Goal: Find specific page/section: Find specific page/section

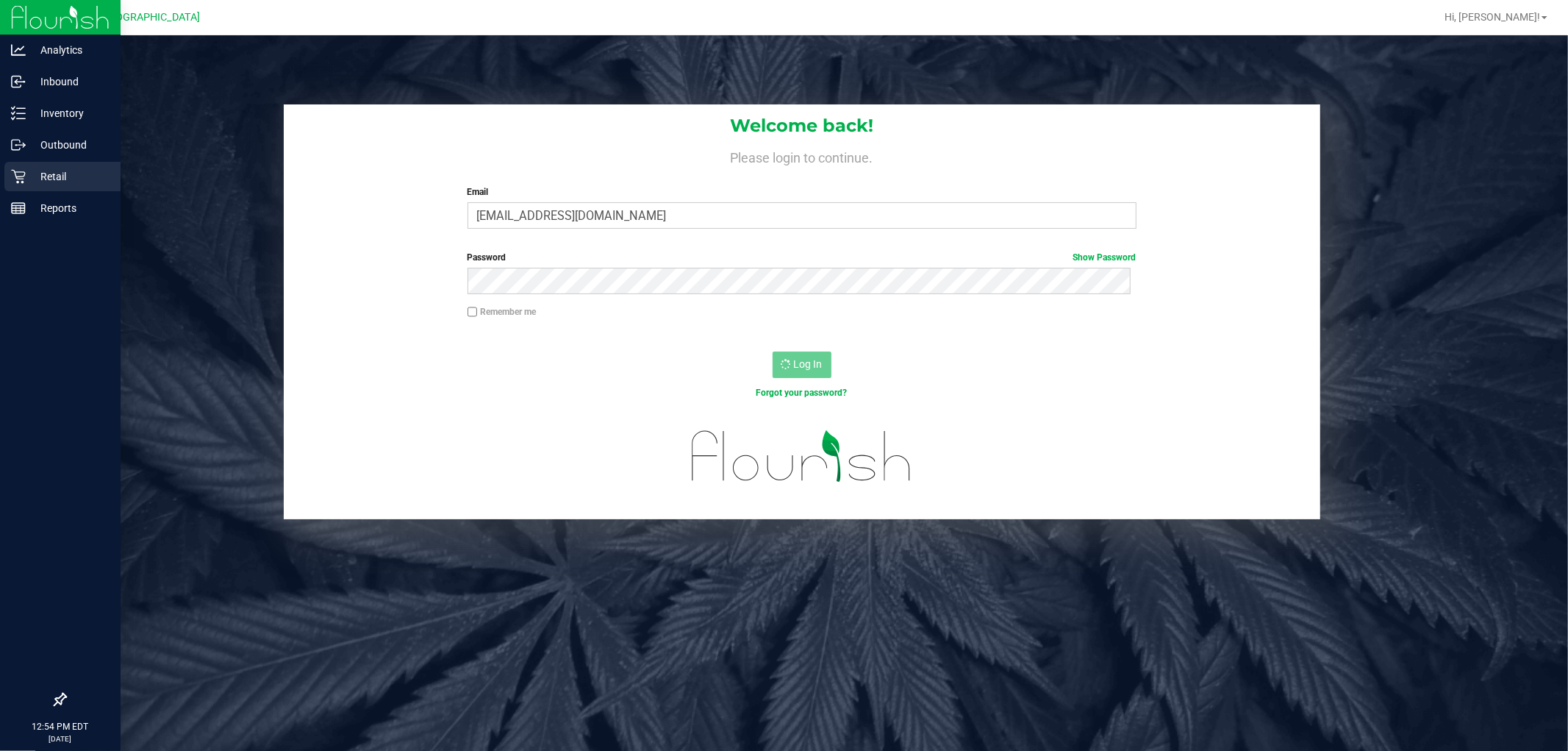
click at [4, 184] on div "Retail" at bounding box center [62, 176] width 116 height 29
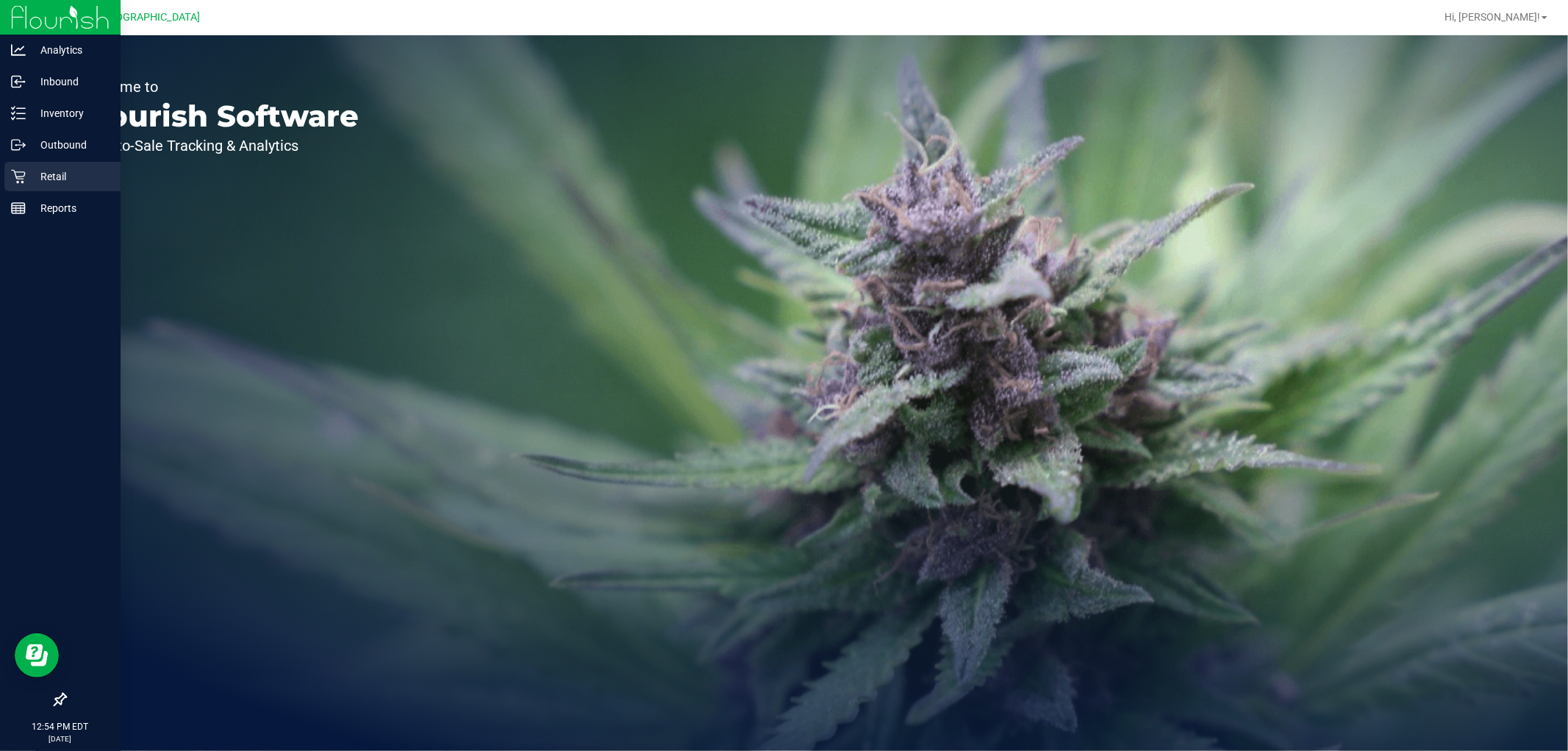
click at [88, 168] on p "Retail" at bounding box center [70, 177] width 88 height 18
